Goal: Task Accomplishment & Management: Manage account settings

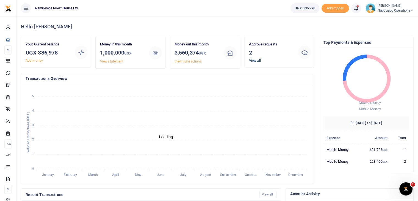
scroll to position [4, 4]
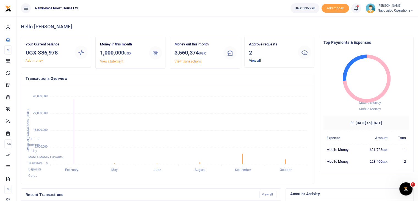
click at [257, 59] on link "View all" at bounding box center [255, 61] width 12 height 4
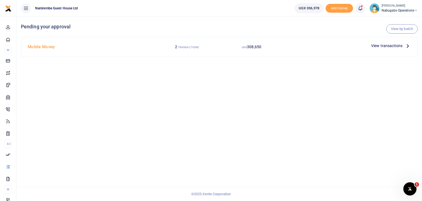
click at [380, 47] on span "View transactions" at bounding box center [386, 46] width 31 height 6
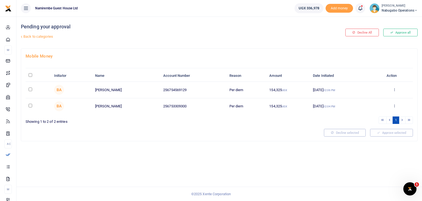
click at [30, 74] on input "\a \a : activate to sort column descending" at bounding box center [31, 75] width 4 height 4
checkbox input "true"
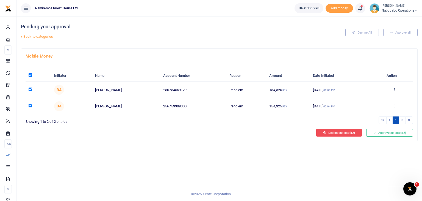
click at [336, 132] on button "Decline selected (2)" at bounding box center [339, 133] width 46 height 8
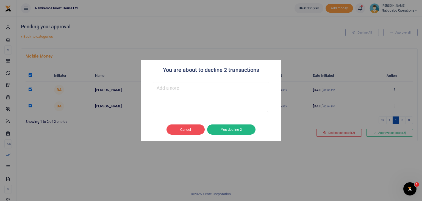
click at [184, 95] on textarea "Type your message here" at bounding box center [211, 97] width 117 height 31
type textarea "Load round figures"
click at [239, 131] on button "Yes decline 2" at bounding box center [231, 129] width 48 height 10
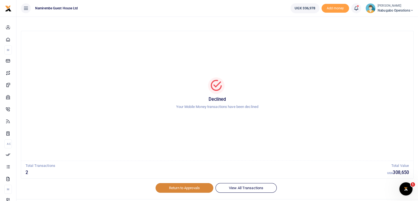
click at [173, 188] on link "Return to Approvals" at bounding box center [185, 187] width 58 height 9
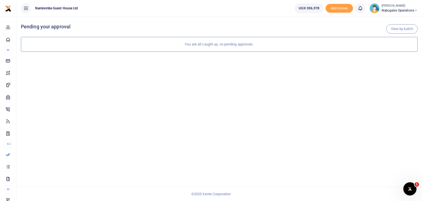
click at [407, 10] on span "Nabugabo operations" at bounding box center [400, 10] width 36 height 5
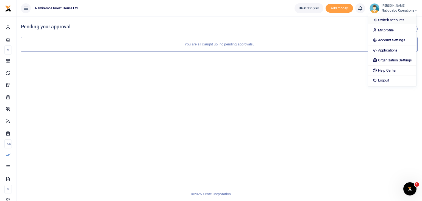
click at [390, 18] on link "Switch accounts" at bounding box center [392, 20] width 48 height 8
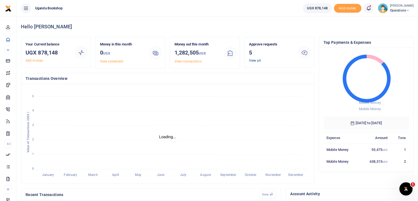
scroll to position [4, 4]
click at [255, 62] on link "View all" at bounding box center [255, 61] width 12 height 4
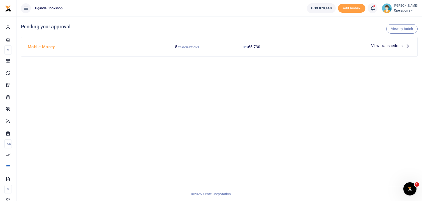
click at [380, 46] on span "View transactions" at bounding box center [386, 46] width 31 height 6
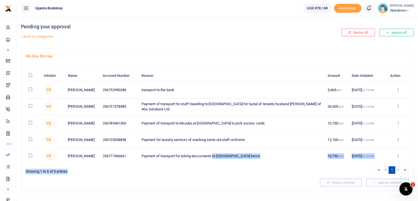
drag, startPoint x: 214, startPoint y: 155, endPoint x: 241, endPoint y: 179, distance: 35.4
click at [241, 174] on div "Initiator Name Account Number Reason Amount Date Initiated Action YK Yvonne Kal…" at bounding box center [217, 118] width 383 height 111
click at [241, 173] on ul "1" at bounding box center [315, 169] width 190 height 7
click at [30, 77] on input "\a \a : activate to sort column descending" at bounding box center [31, 75] width 4 height 4
checkbox input "true"
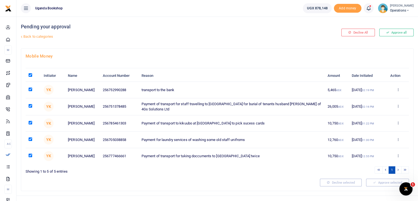
checkbox input "true"
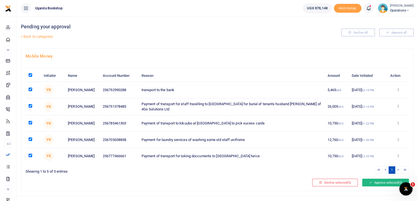
click at [380, 186] on button "Approve selected (5)" at bounding box center [385, 182] width 47 height 8
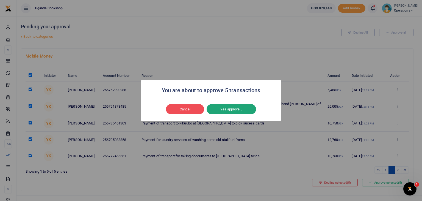
click at [241, 112] on button "Yes approve 5" at bounding box center [231, 109] width 49 height 10
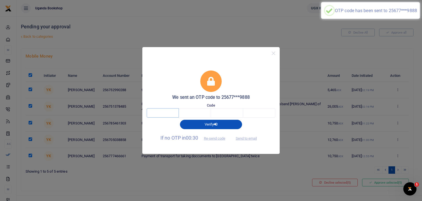
click at [164, 117] on input "text" at bounding box center [163, 112] width 32 height 9
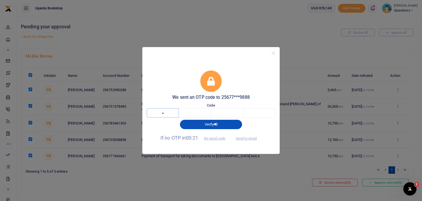
type input "8"
type input "2"
type input "5"
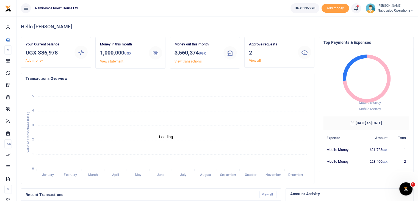
scroll to position [4, 4]
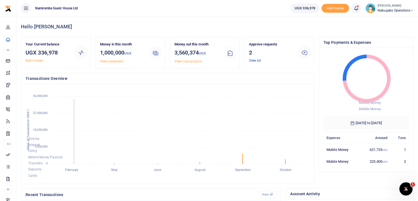
click at [254, 61] on link "View all" at bounding box center [255, 61] width 12 height 4
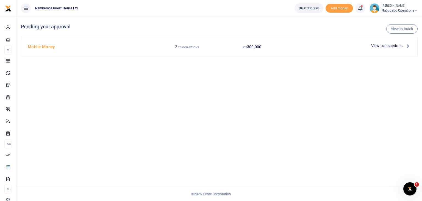
click at [388, 47] on span "View transactions" at bounding box center [386, 46] width 31 height 6
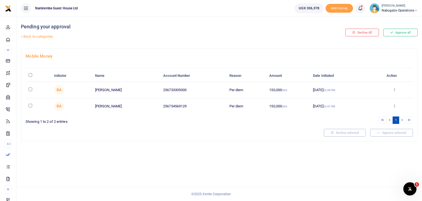
click at [30, 74] on input "\a \a : activate to sort column descending" at bounding box center [31, 75] width 4 height 4
checkbox input "true"
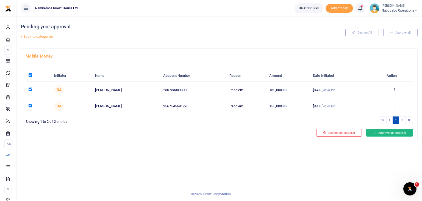
click at [378, 134] on button "Approve selected (2)" at bounding box center [389, 133] width 47 height 8
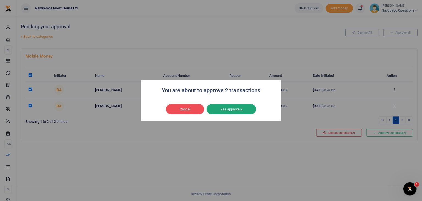
click at [225, 112] on button "Yes approve 2" at bounding box center [231, 109] width 49 height 10
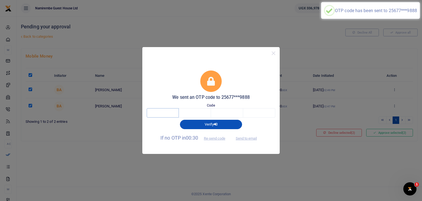
click at [166, 111] on input "text" at bounding box center [163, 112] width 32 height 9
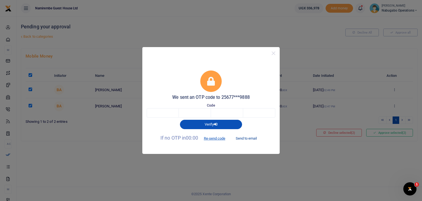
click at [241, 138] on button "Send to email" at bounding box center [246, 137] width 31 height 9
click at [167, 111] on input "text" at bounding box center [163, 112] width 32 height 9
type input "3"
type input "9"
type input "3"
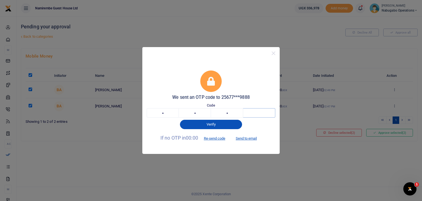
type input "6"
